Goal: Task Accomplishment & Management: Manage account settings

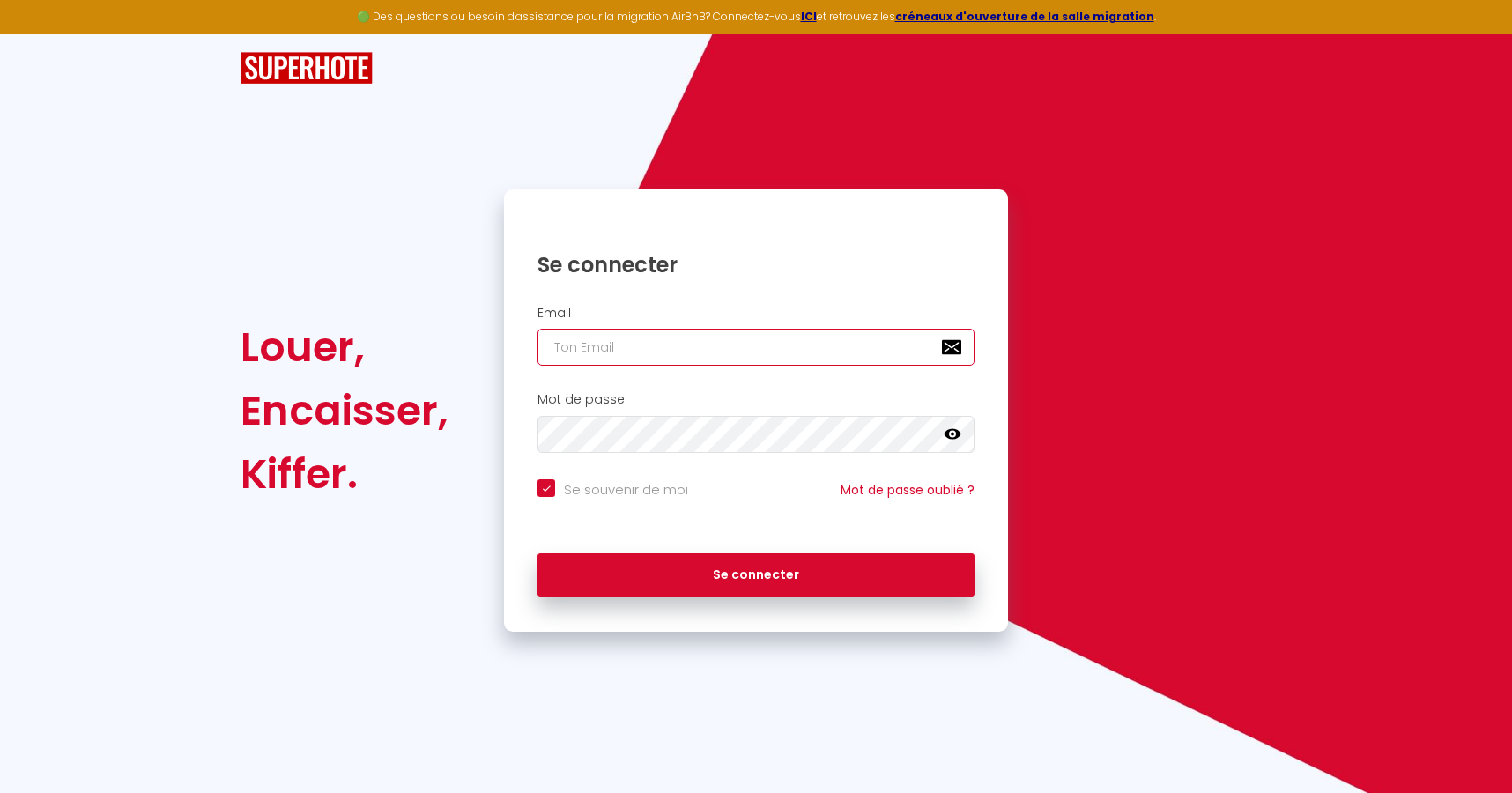
type input "contact@bnbhost.fr"
checkbox input "true"
click at [803, 344] on input "contact@bnbhost.fr" at bounding box center [755, 347] width 437 height 37
type input "[EMAIL_ADDRESS][DOMAIN_NAME]"
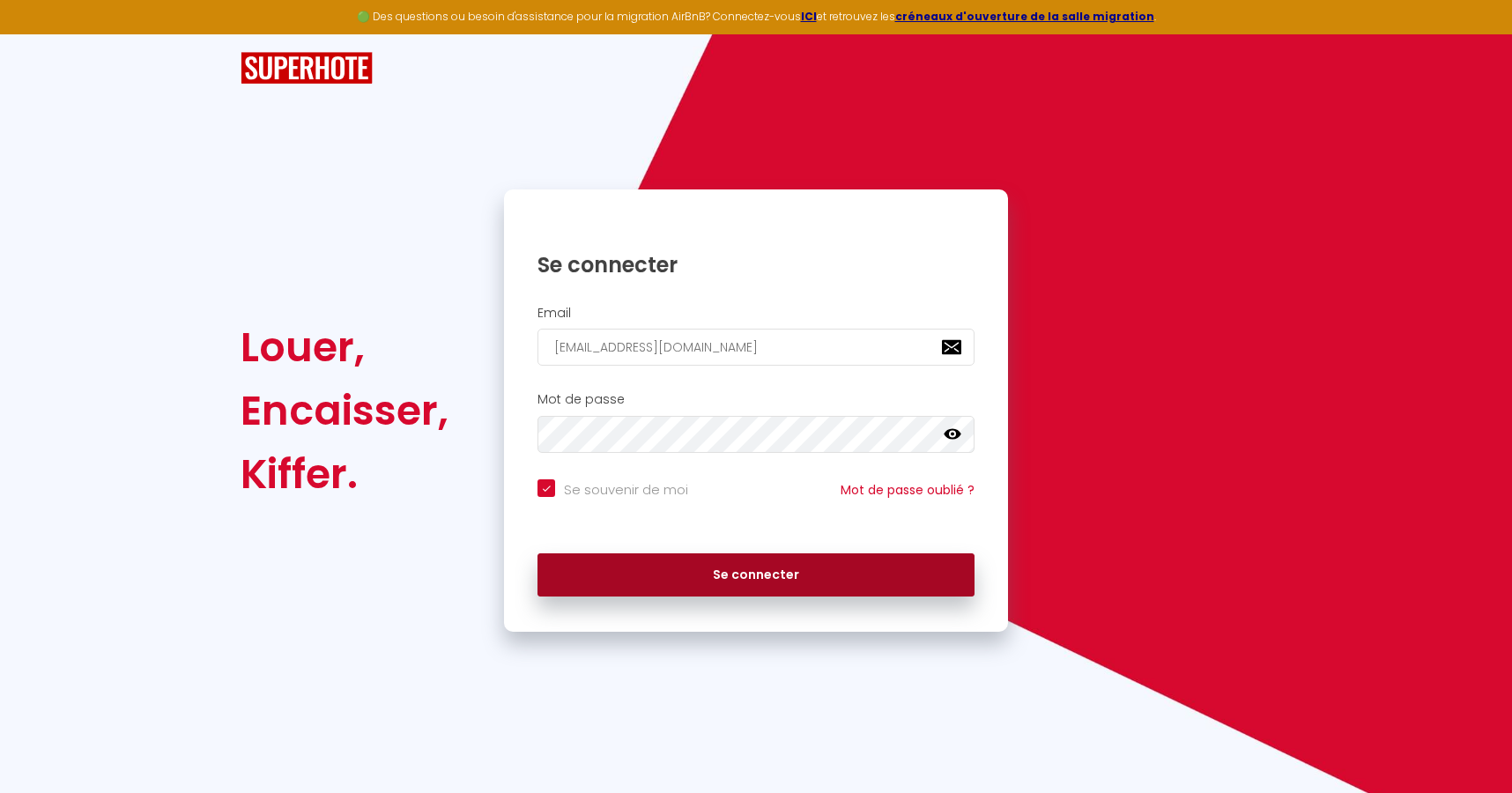
click at [732, 566] on button "Se connecter" at bounding box center [755, 575] width 437 height 44
checkbox input "true"
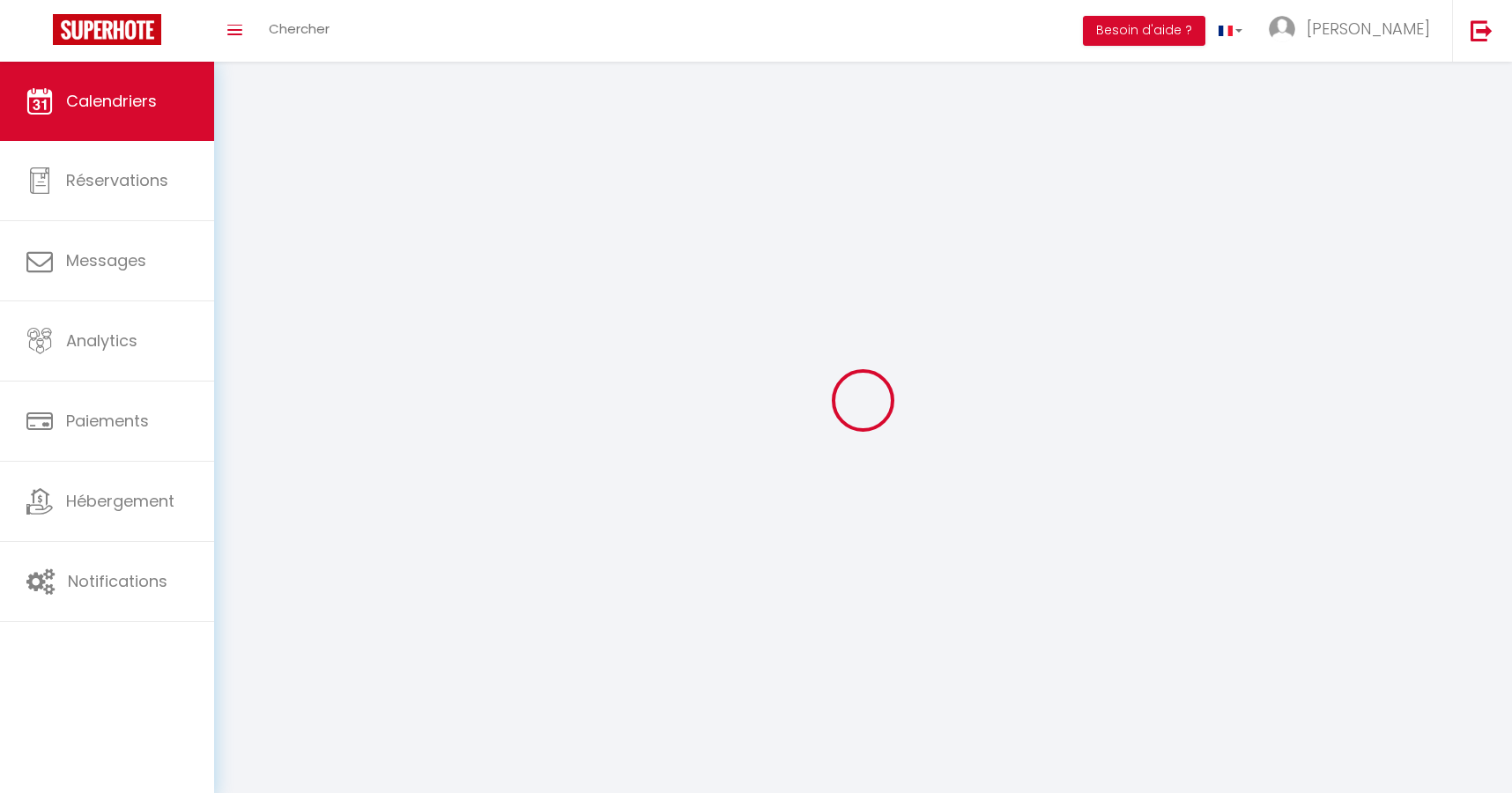
select select
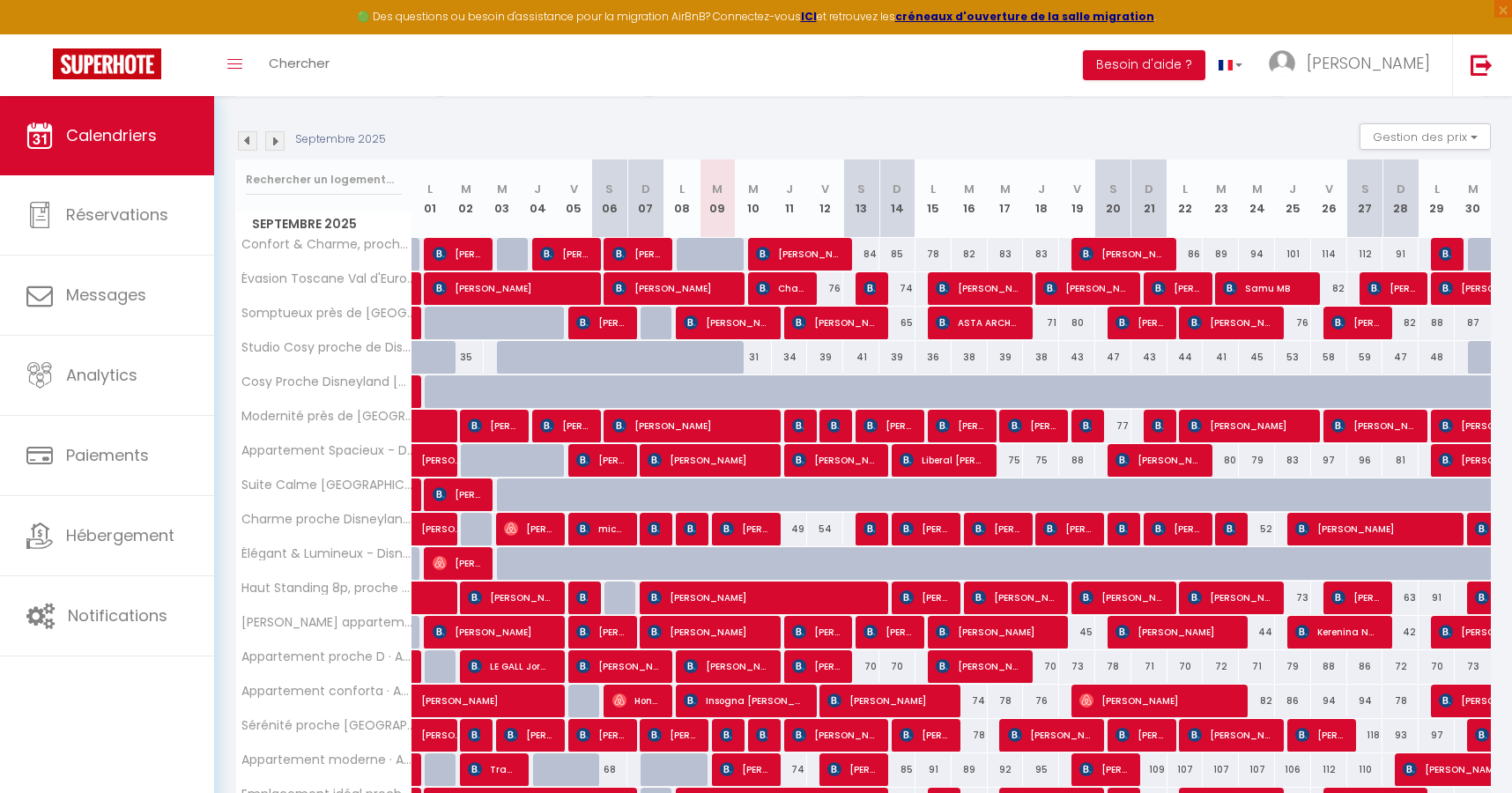
scroll to position [183, 0]
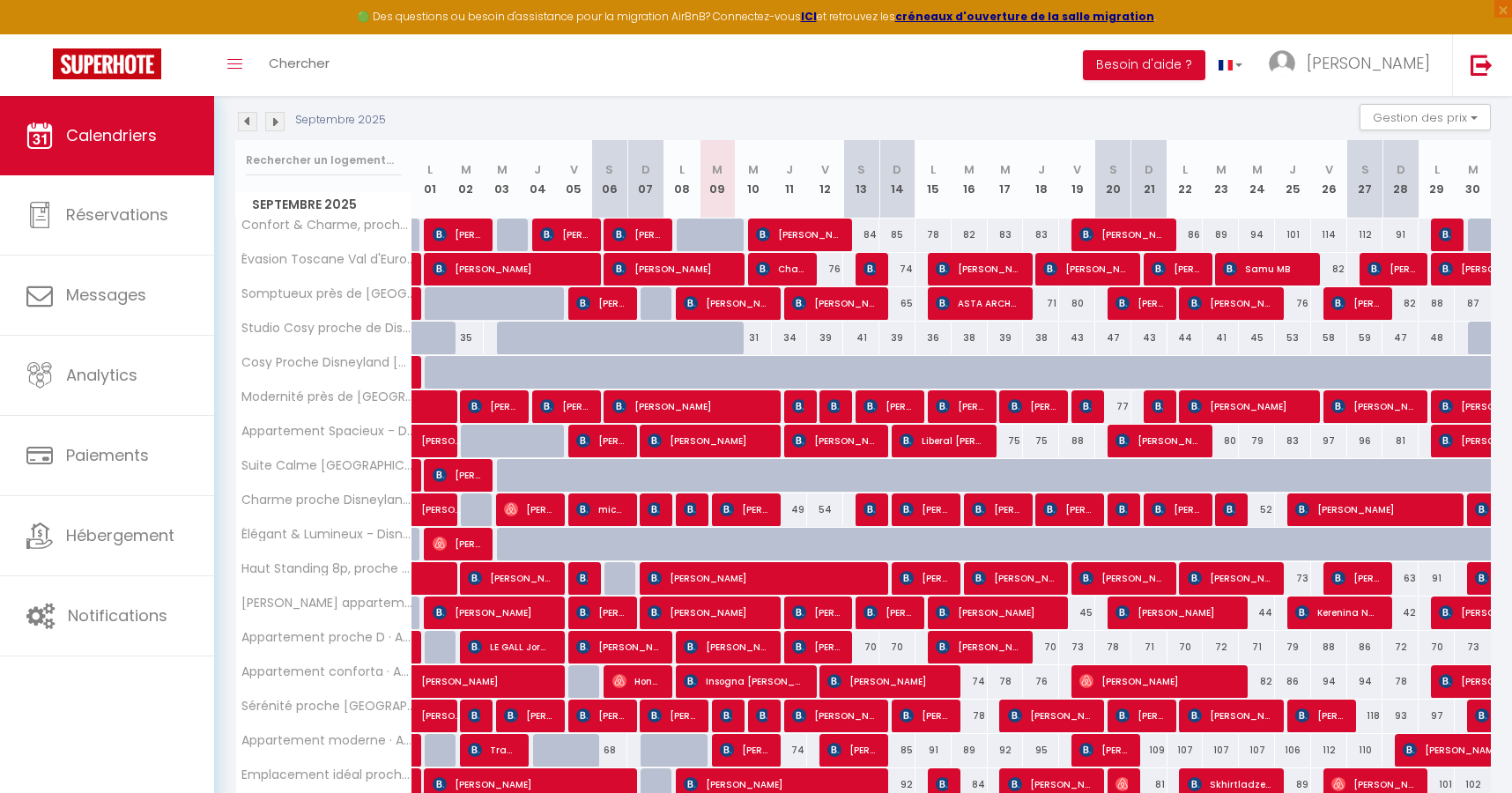
click at [757, 338] on div "31" at bounding box center [753, 337] width 36 height 33
type input "31"
select select "1"
type input "Mer 10 Septembre 2025"
type input "Jeu 11 Septembre 2025"
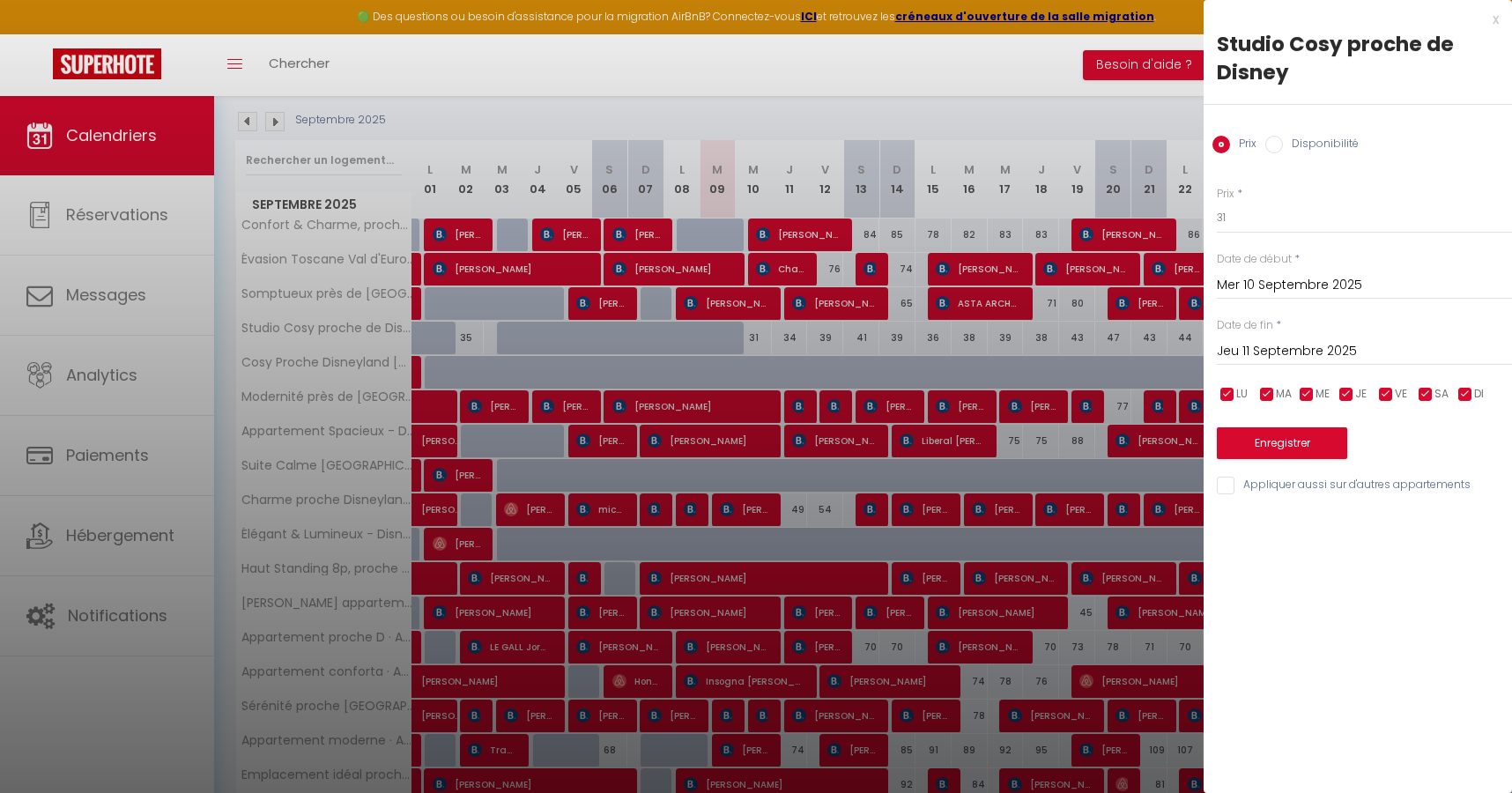
click at [1316, 159] on div "Prix Disponibilité" at bounding box center [1357, 134] width 308 height 59
click at [1326, 148] on label "Disponibilité" at bounding box center [1320, 145] width 76 height 20
click at [1283, 148] on input "Disponibilité" at bounding box center [1273, 144] width 18 height 18
radio input "true"
radio input "false"
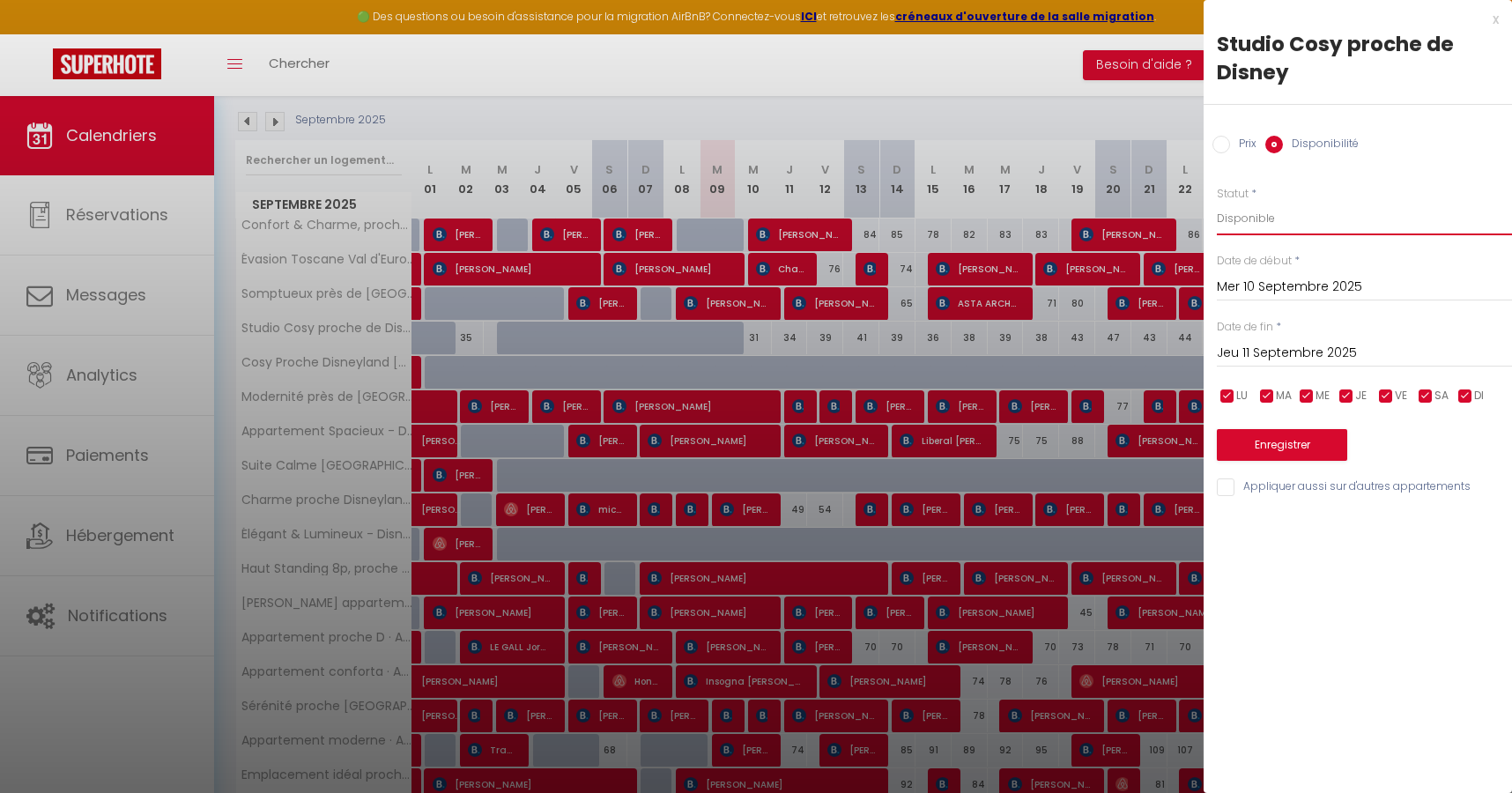
click at [1313, 216] on select "Disponible Indisponible" at bounding box center [1364, 219] width 295 height 34
select select "0"
click at [1216, 202] on select "Disponible Indisponible" at bounding box center [1364, 219] width 295 height 34
click at [1278, 450] on button "Enregistrer" at bounding box center [1281, 445] width 131 height 32
